Goal: Find specific page/section: Find specific page/section

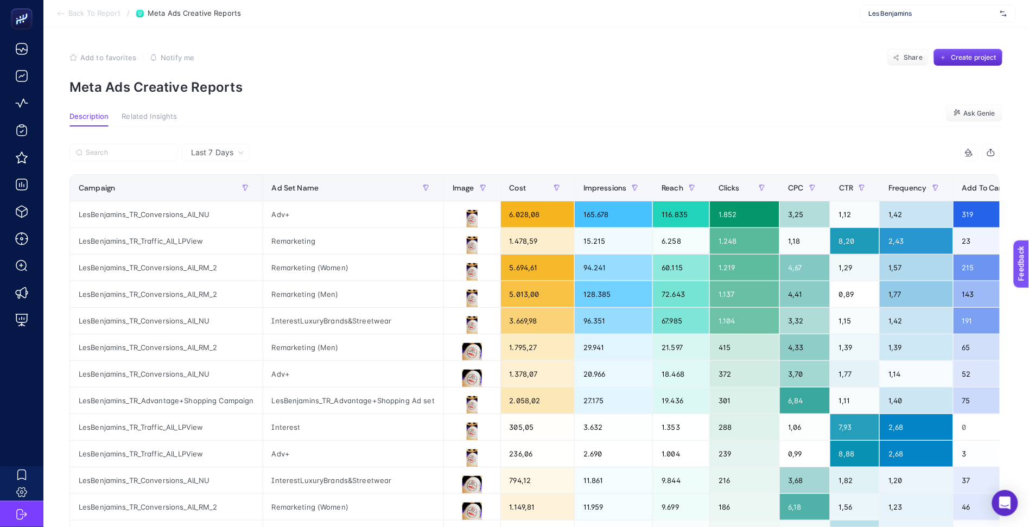
click at [893, 14] on span "Les Benjamins" at bounding box center [932, 13] width 127 height 9
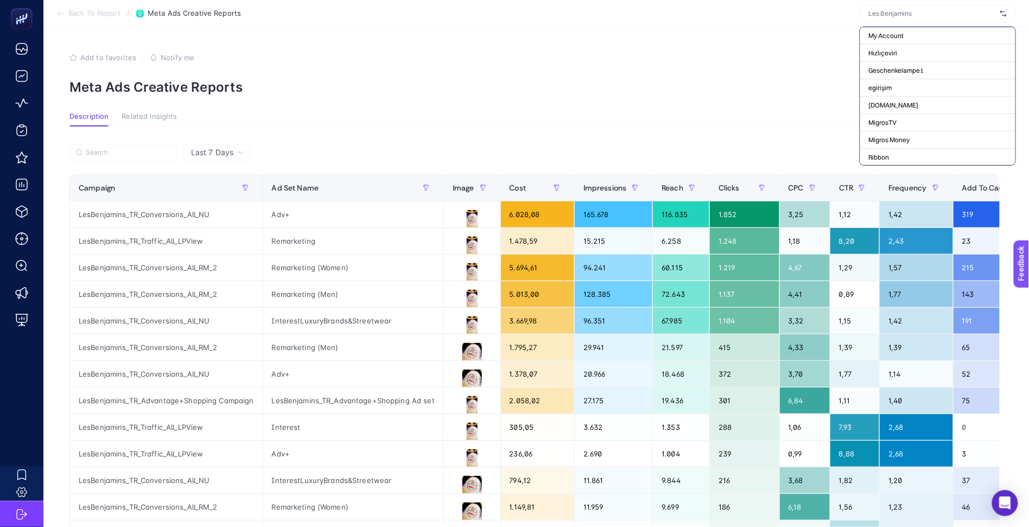
click at [895, 15] on input "text" at bounding box center [932, 13] width 127 height 9
click at [916, 21] on div at bounding box center [938, 13] width 156 height 17
click at [916, 17] on input "text" at bounding box center [932, 13] width 127 height 9
click at [923, 12] on input "text" at bounding box center [932, 13] width 127 height 9
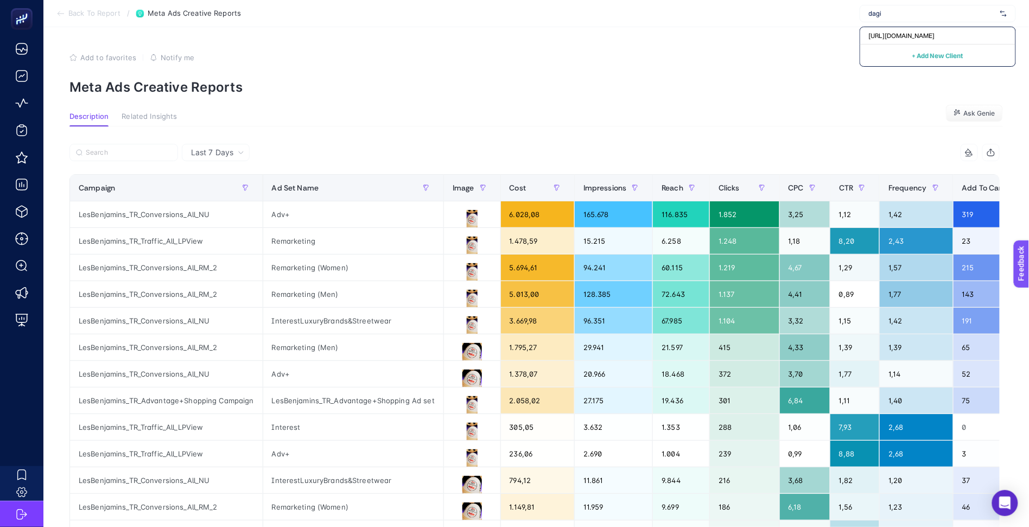
type input "dagi"
click at [894, 41] on div "[URL][DOMAIN_NAME]" at bounding box center [938, 35] width 155 height 17
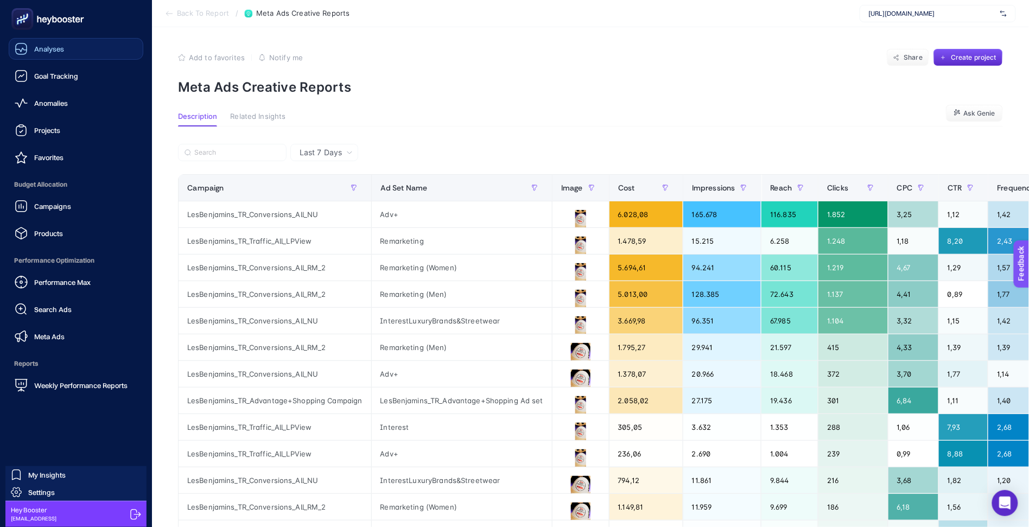
click at [43, 55] on link "Analyses" at bounding box center [76, 49] width 135 height 22
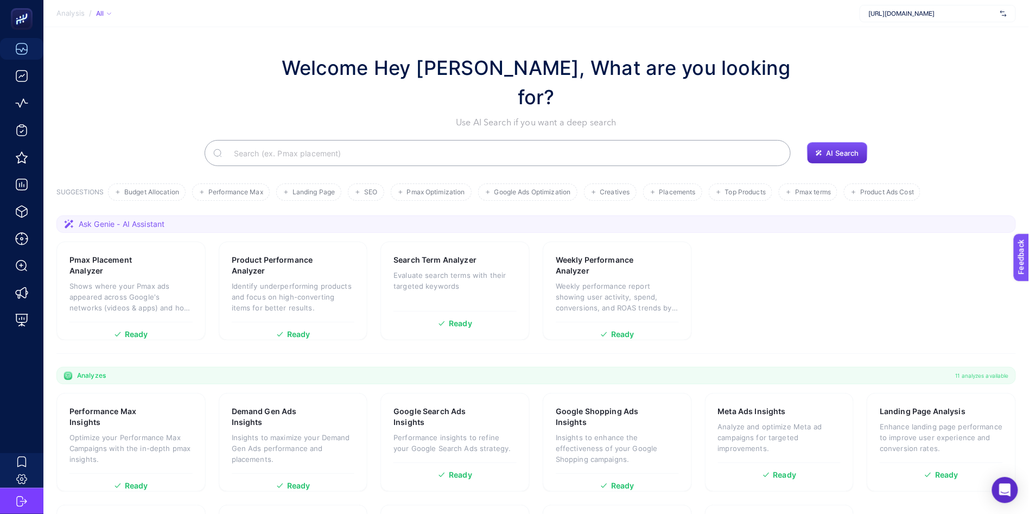
click at [717, 138] on input "Search" at bounding box center [503, 153] width 557 height 30
click at [825, 142] on button "AI Search" at bounding box center [837, 153] width 61 height 22
click at [693, 138] on input "Search" at bounding box center [503, 153] width 557 height 30
click at [820, 142] on button "AI Search" at bounding box center [837, 153] width 61 height 22
click at [837, 118] on button "Upcoming" at bounding box center [837, 129] width 63 height 22
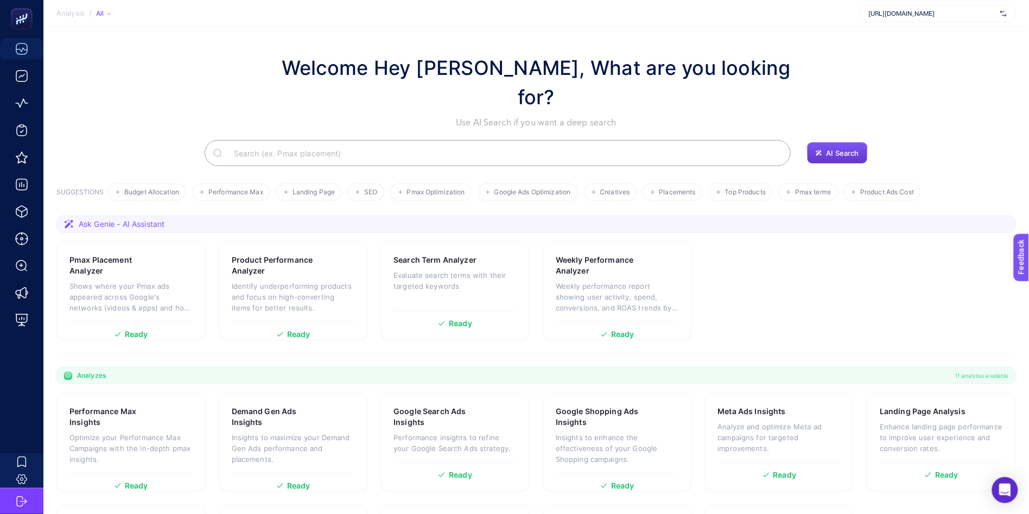
click at [813, 142] on button "AI Search" at bounding box center [837, 153] width 61 height 22
click at [801, 140] on div "Upcoming AI Search" at bounding box center [536, 153] width 960 height 26
